Goal: Task Accomplishment & Management: Manage account settings

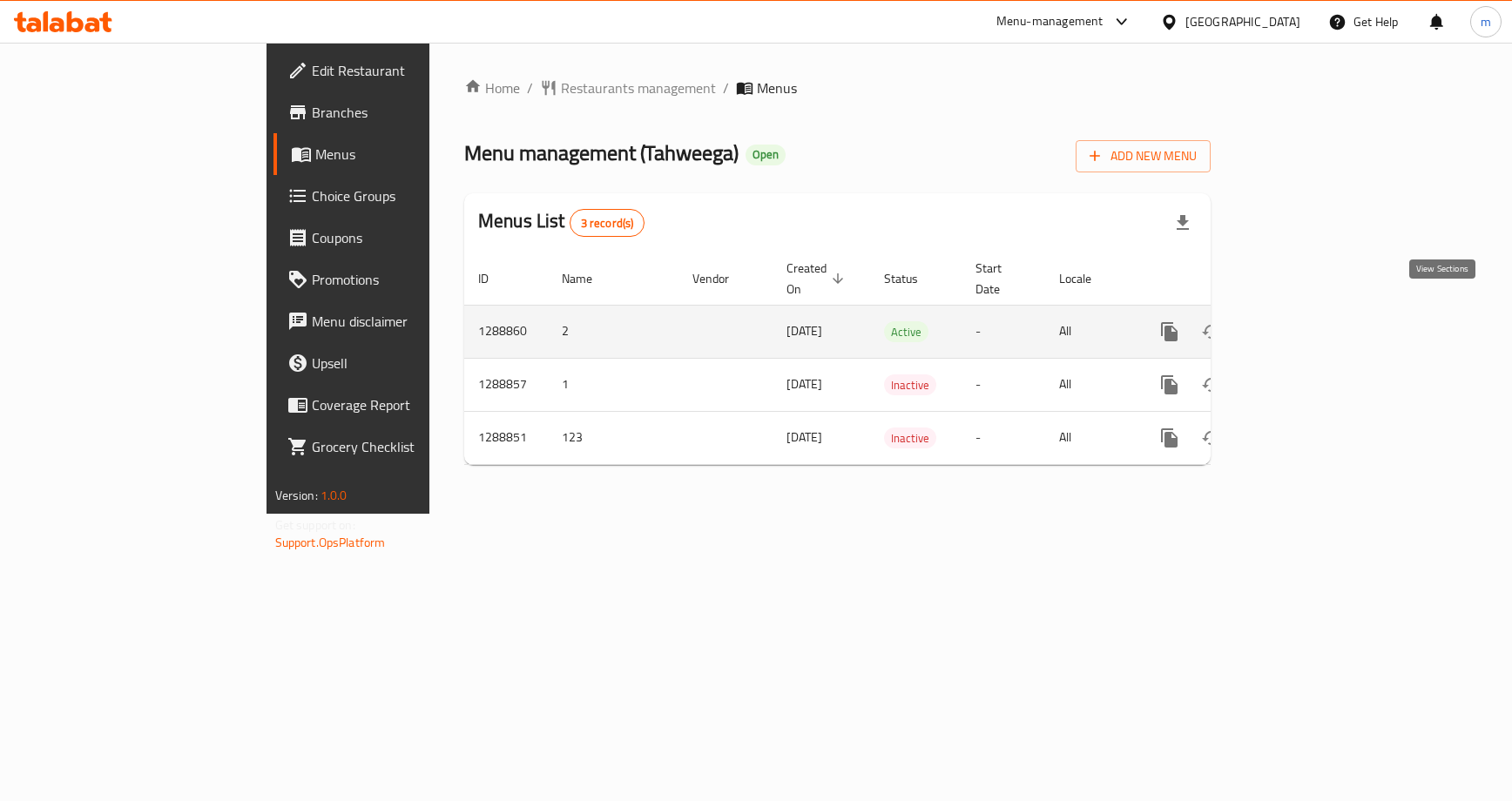
click at [1304, 324] on icon "enhanced table" at bounding box center [1296, 332] width 16 height 16
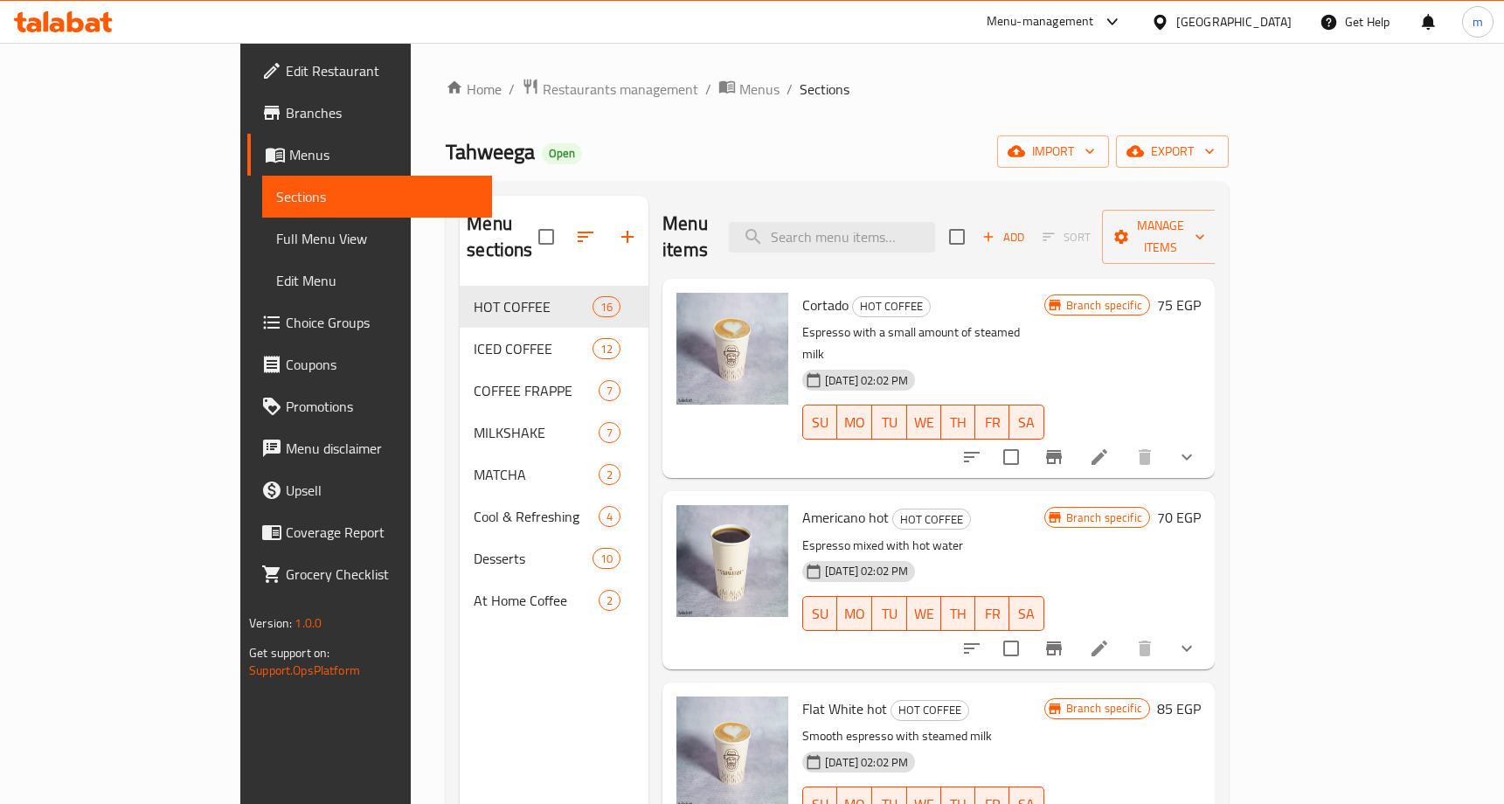
click at [286, 318] on span "Choice Groups" at bounding box center [381, 322] width 191 height 21
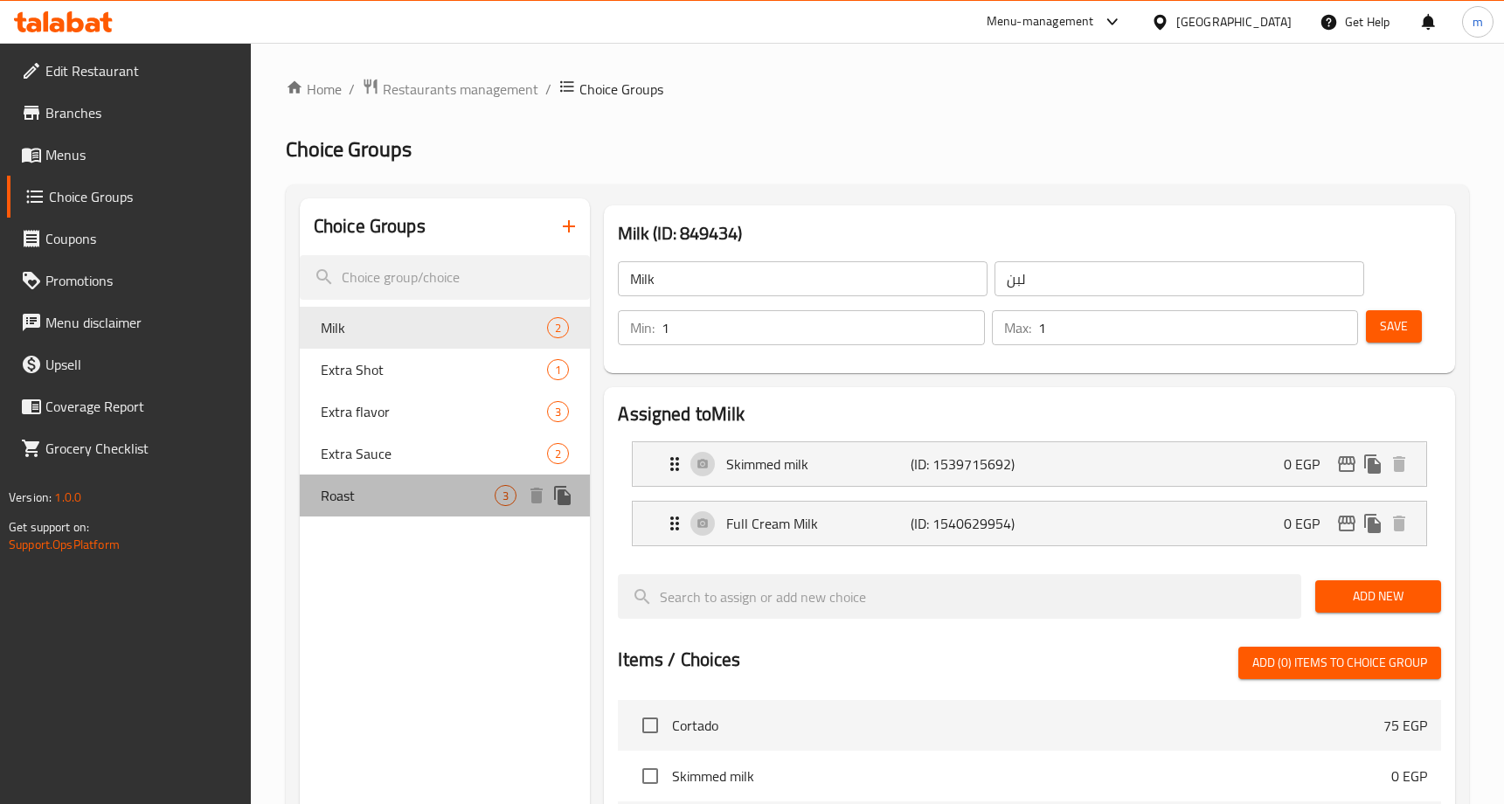
click at [364, 503] on span "Roast" at bounding box center [408, 495] width 174 height 21
type input "Roast"
type input "التحميص"
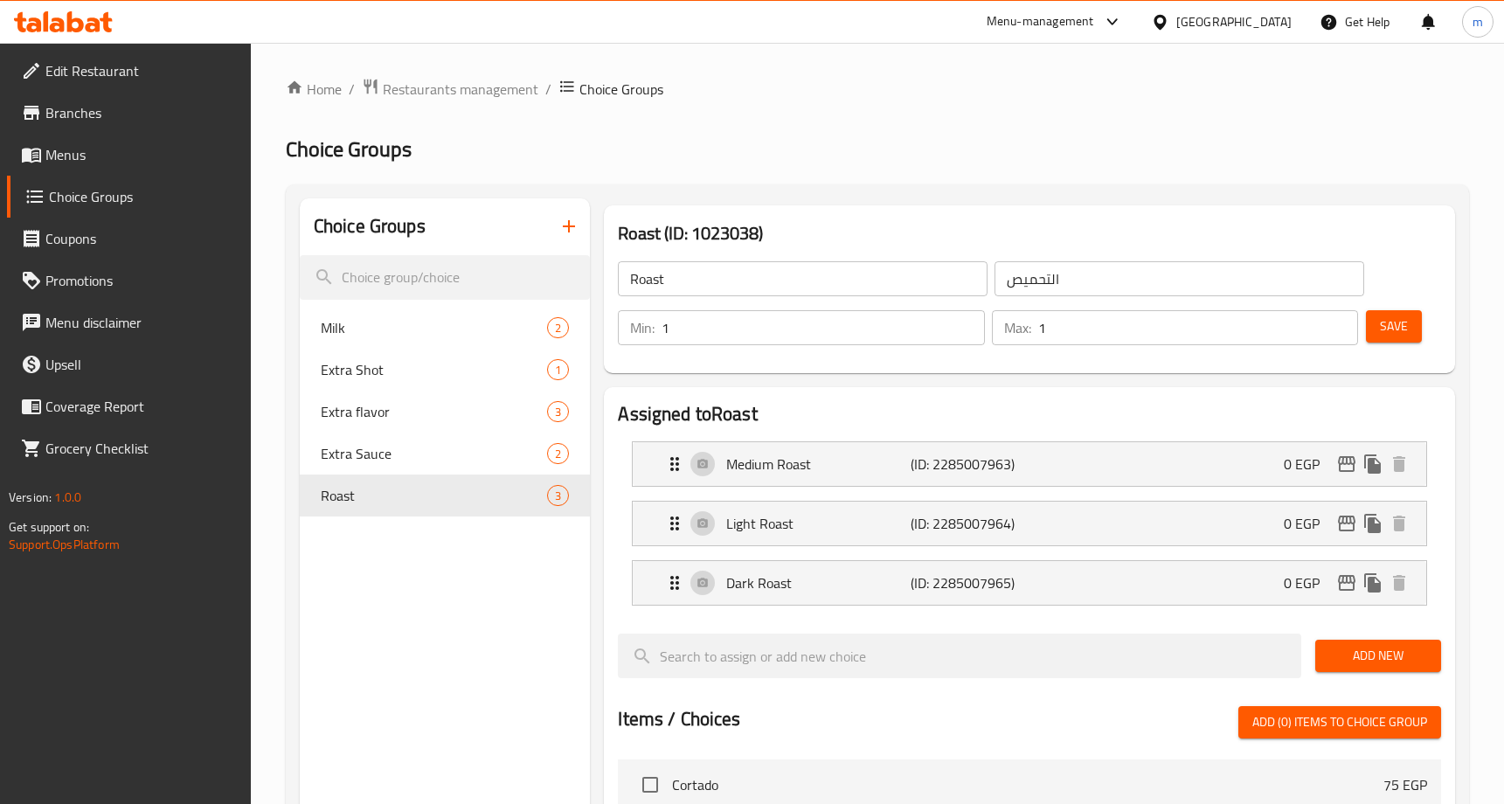
click at [926, 165] on div "Home / Restaurants management / Choice Groups Choice Groups Choice Groups Milk …" at bounding box center [877, 735] width 1183 height 1315
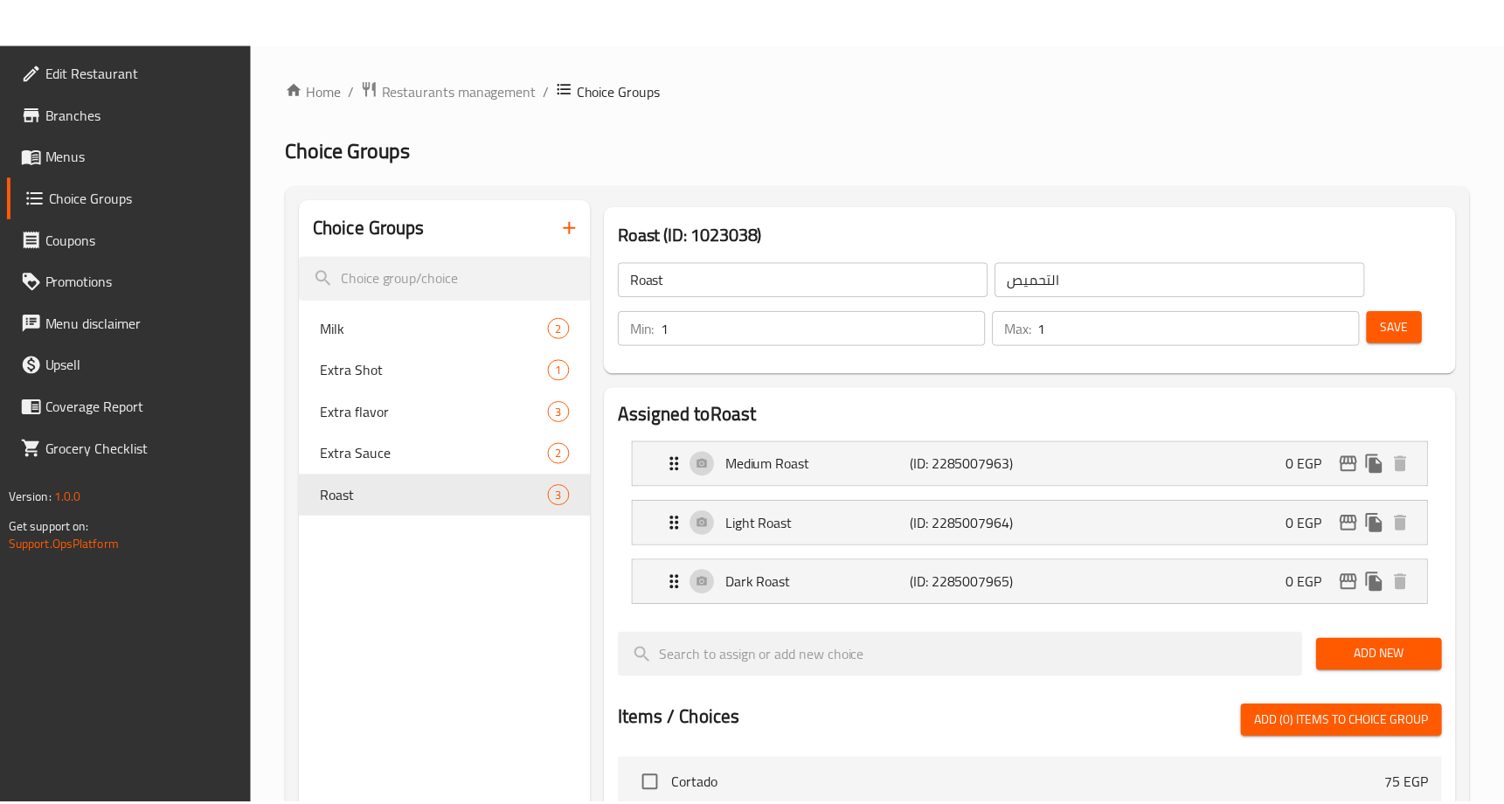
scroll to position [623, 0]
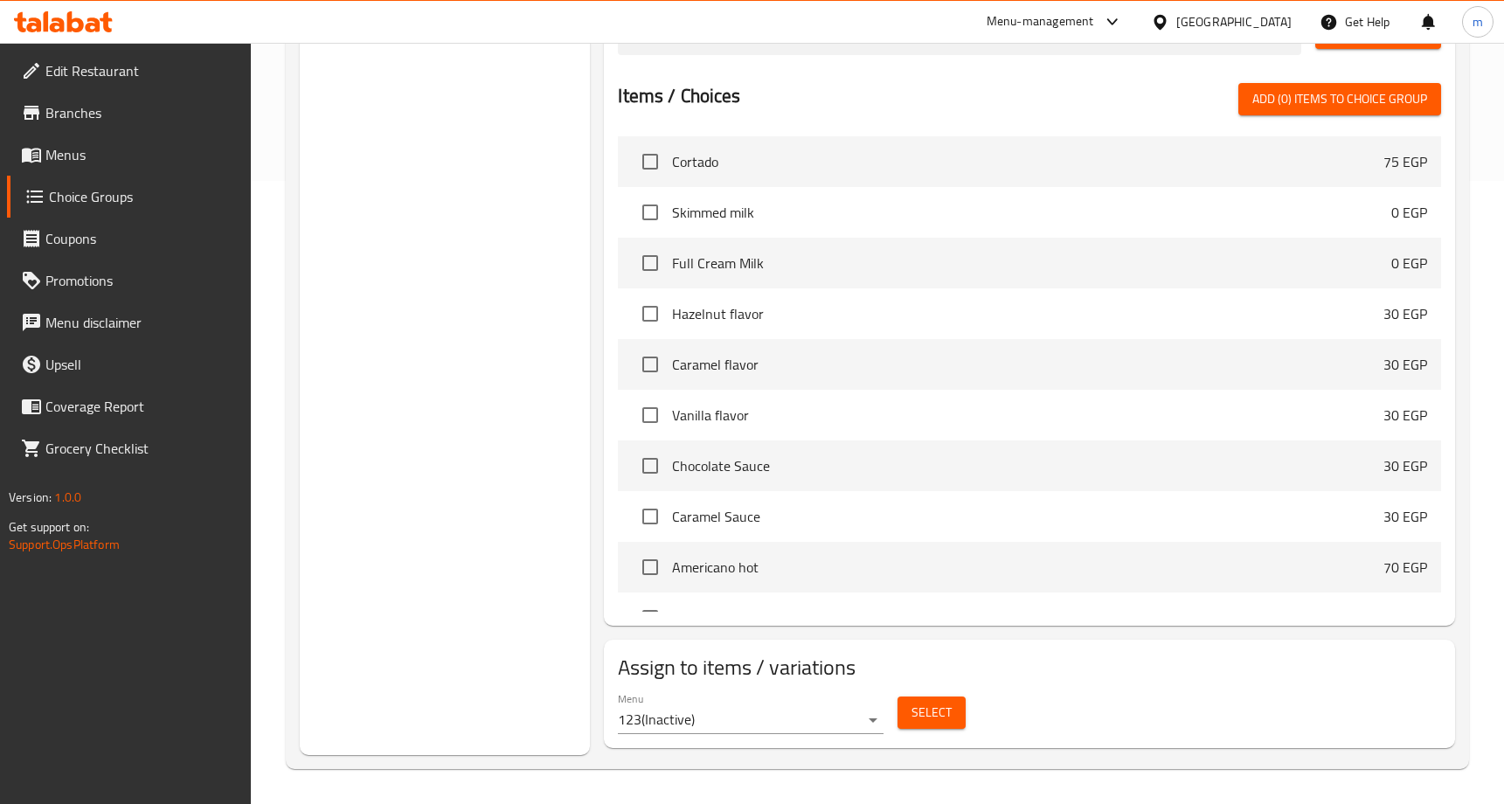
click at [489, 259] on div "Choice Groups Milk 2 Extra Shot 1 Extra flavor 3 Extra Sauce 2 Roast 3" at bounding box center [445, 165] width 291 height 1180
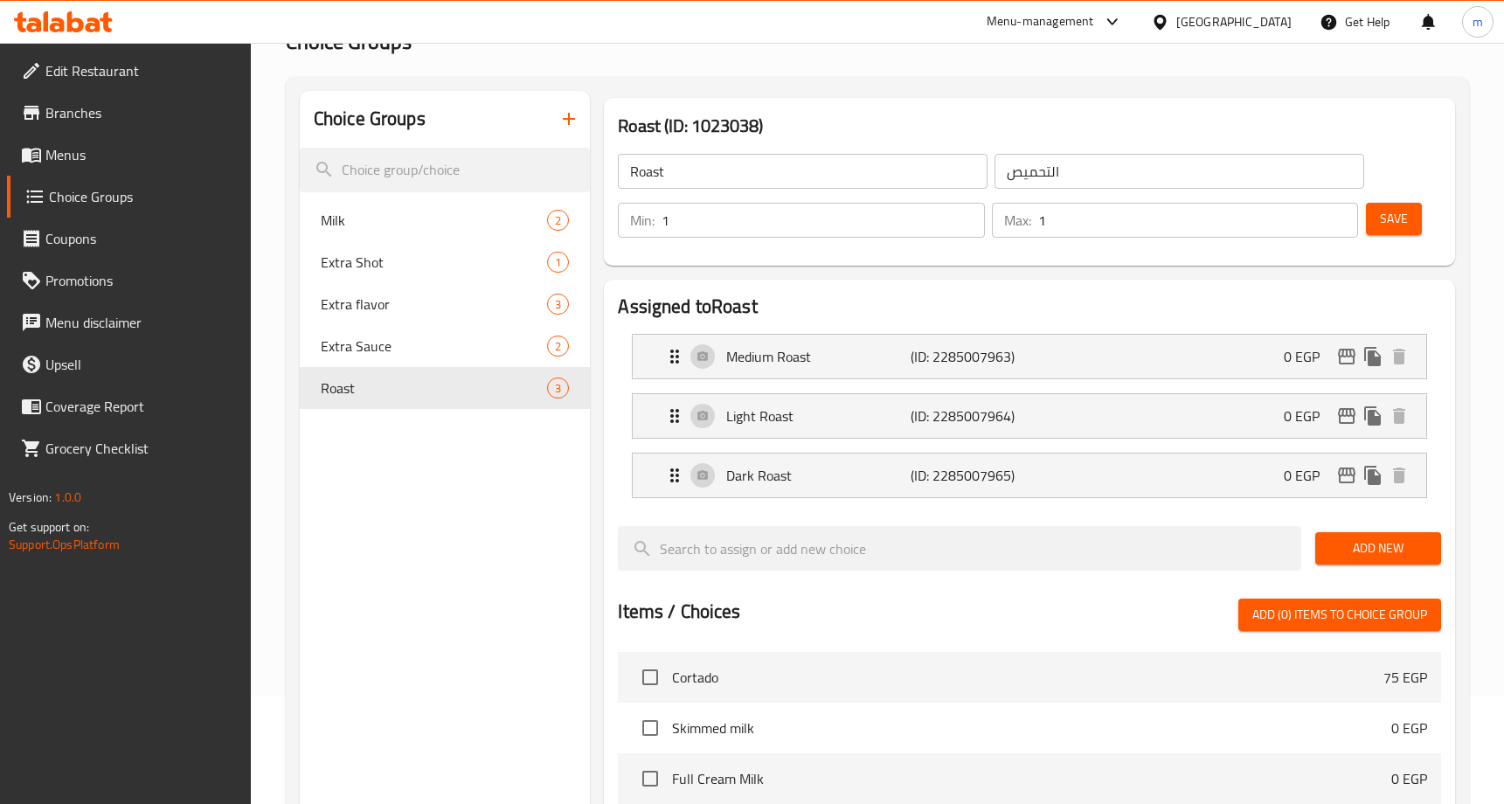
scroll to position [11, 0]
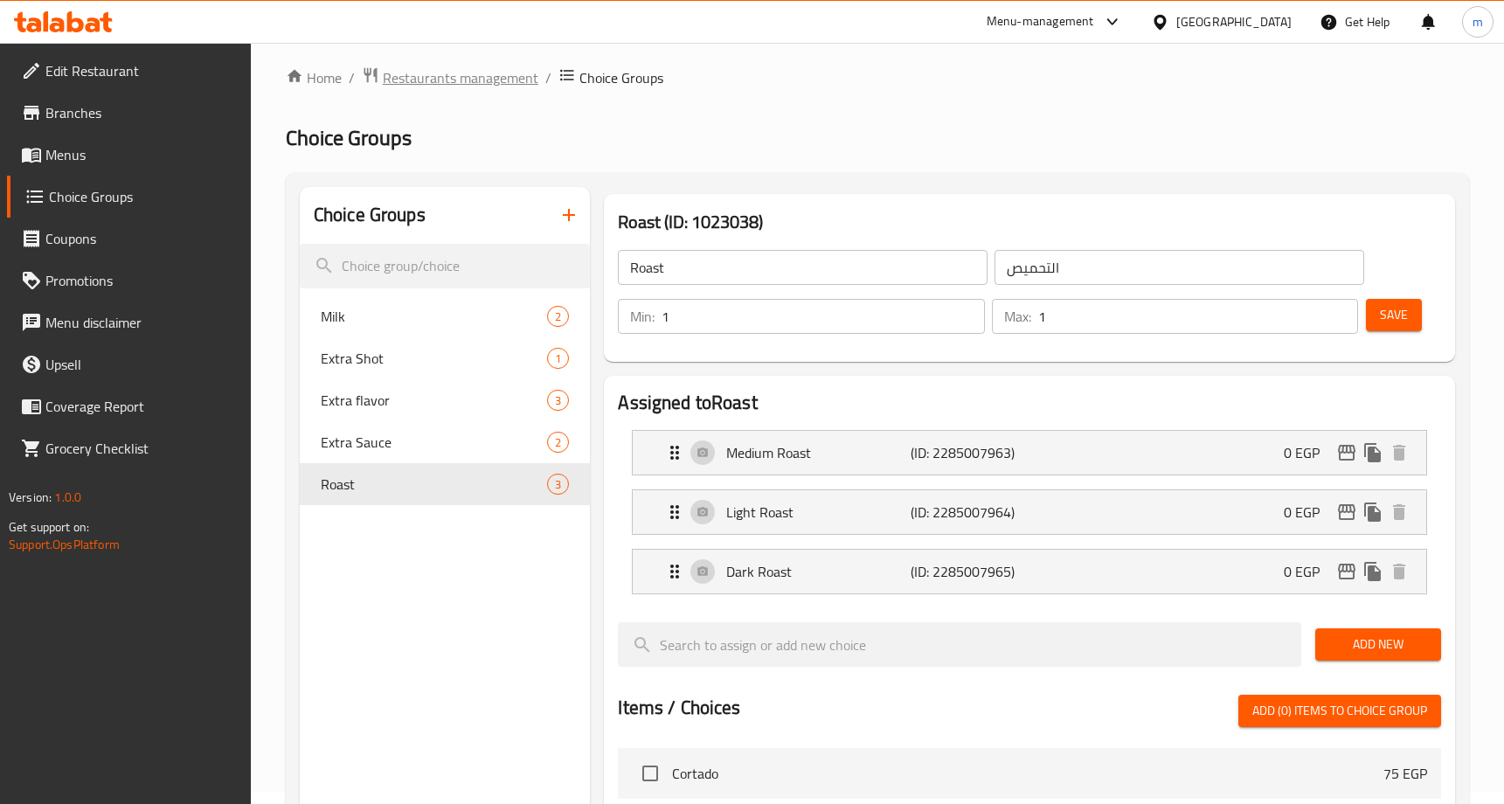
click at [491, 83] on span "Restaurants management" at bounding box center [461, 77] width 156 height 21
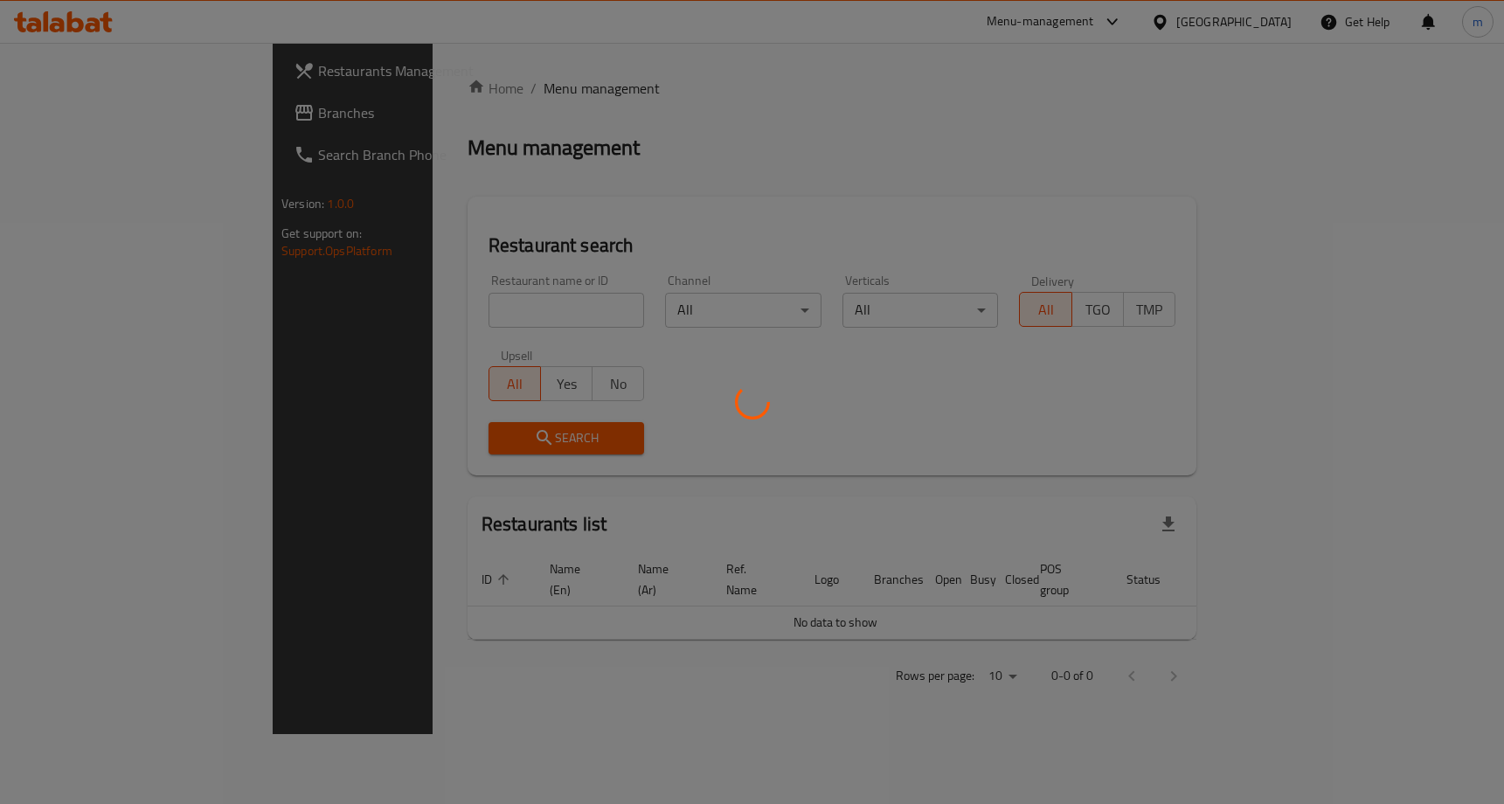
click at [136, 106] on div at bounding box center [752, 402] width 1504 height 804
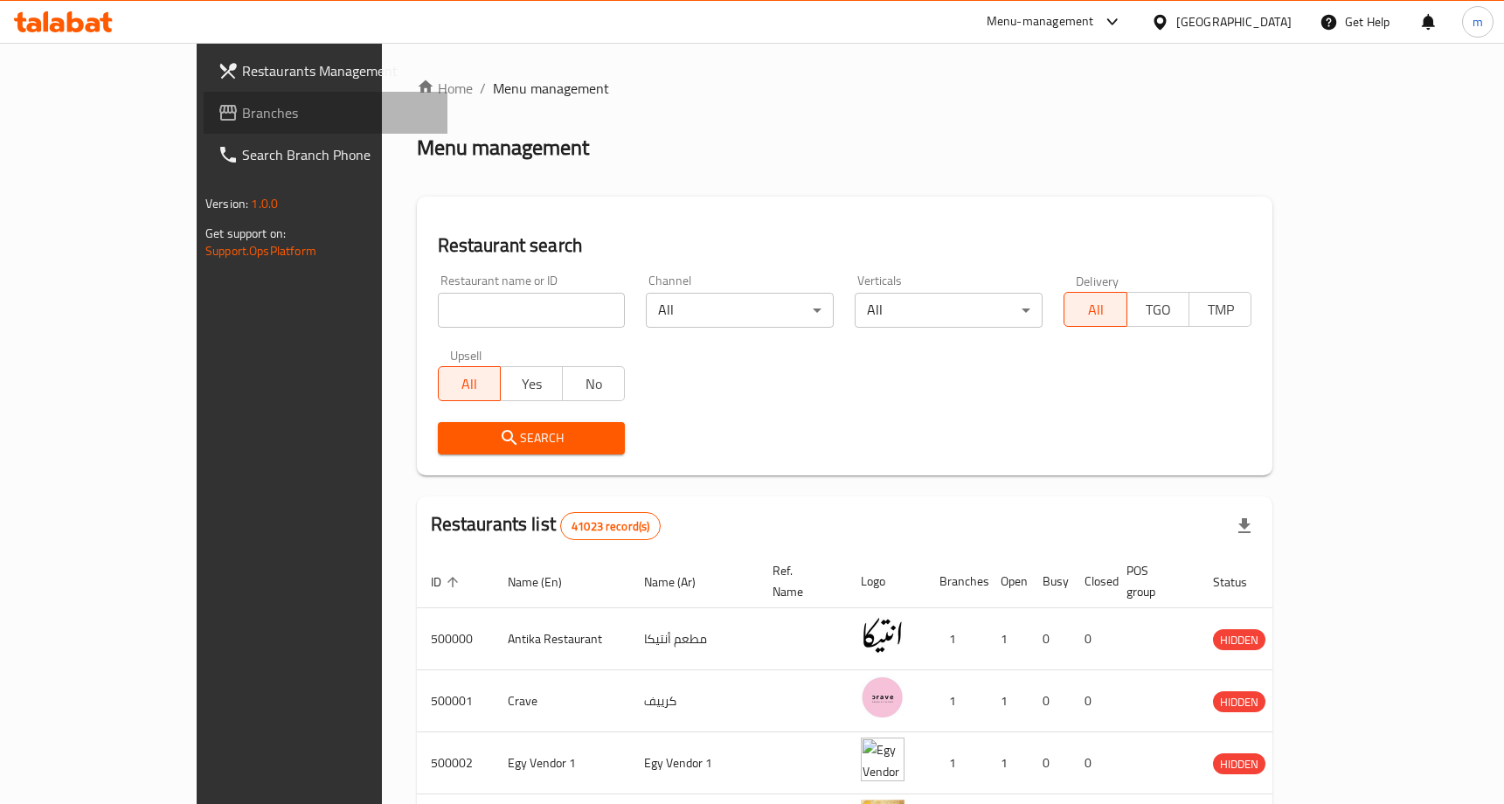
click at [242, 106] on span "Branches" at bounding box center [337, 112] width 191 height 21
